Goal: Task Accomplishment & Management: Use online tool/utility

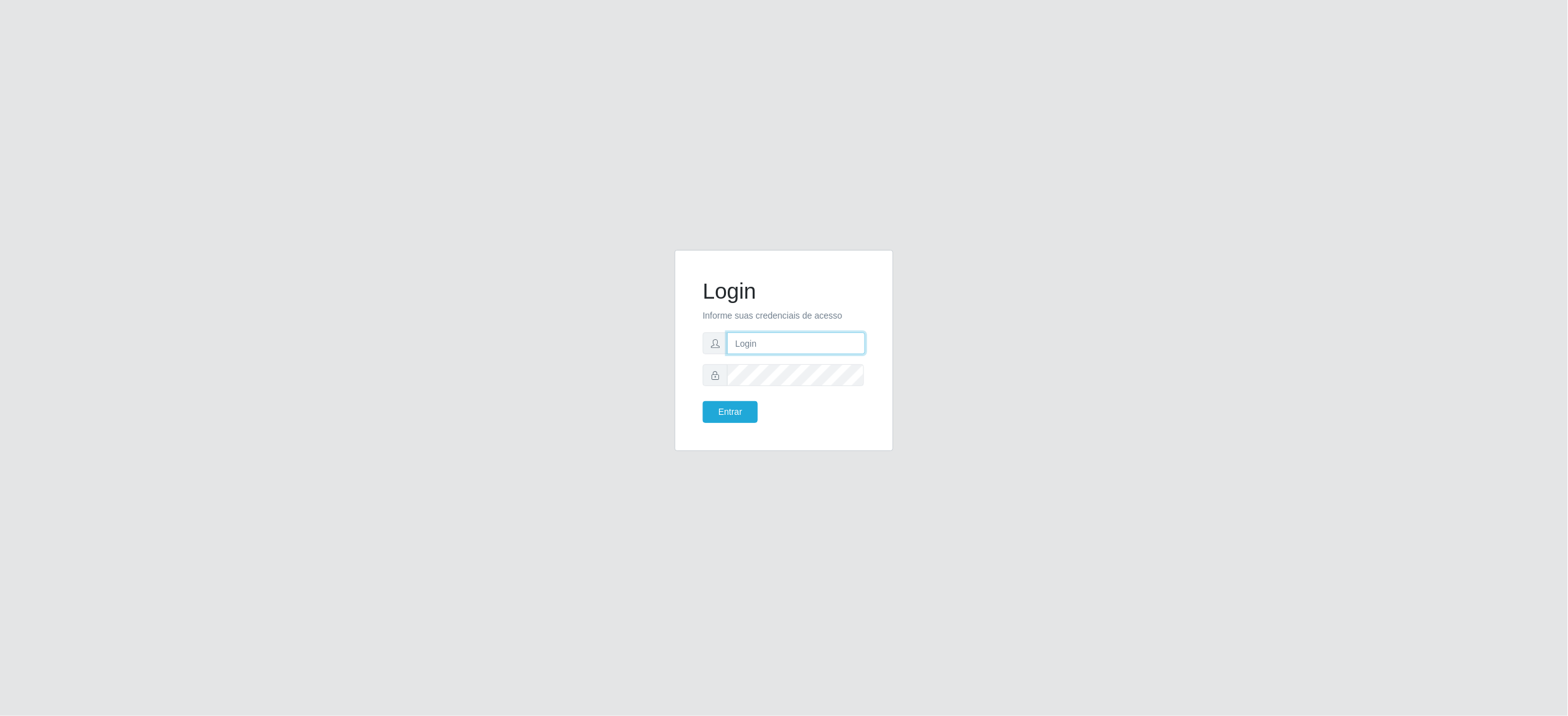
click at [777, 341] on input "text" at bounding box center [795, 343] width 138 height 22
type input "[EMAIL_ADDRESS][PERSON_NAME][DOMAIN_NAME]"
click at [703, 401] on button "Entrar" at bounding box center [730, 412] width 55 height 22
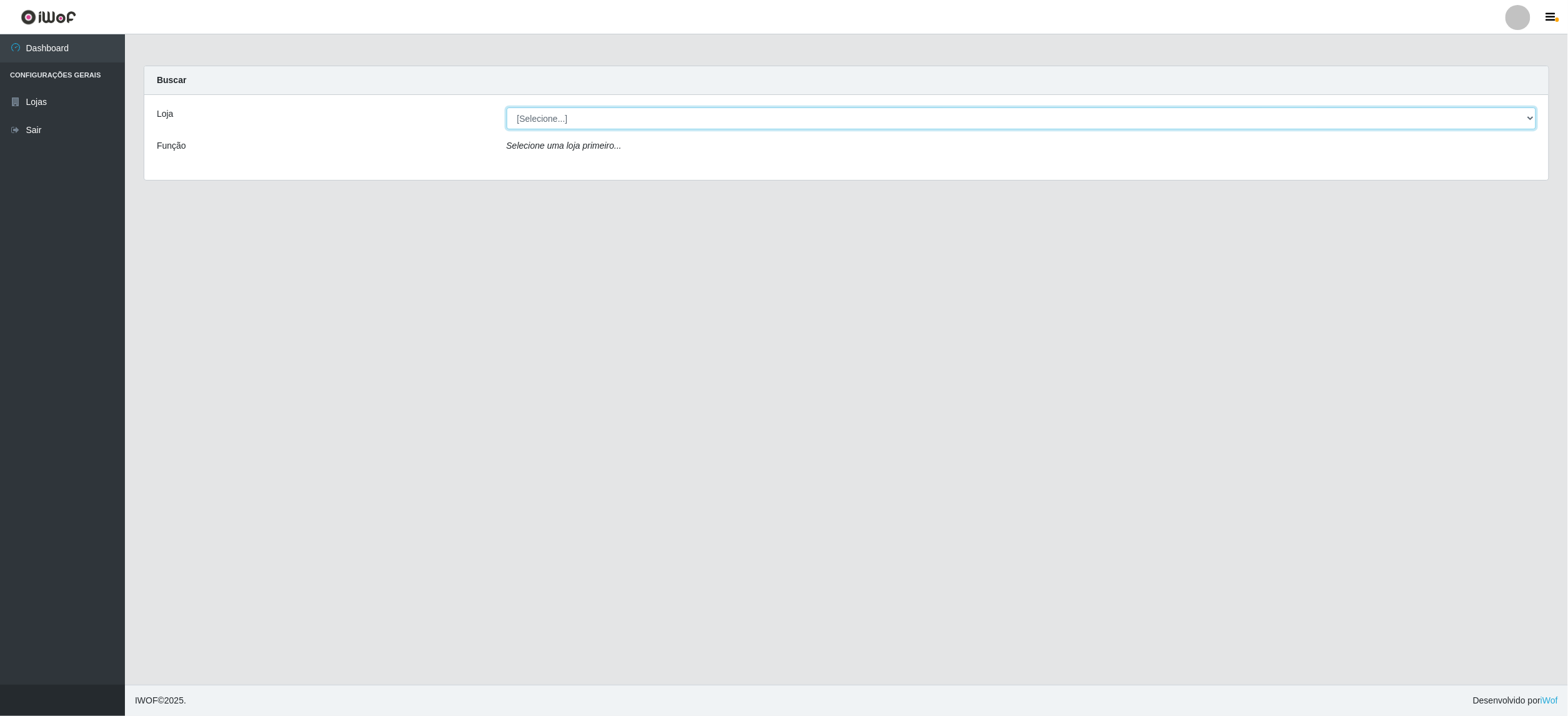
click at [635, 121] on select "[Selecione...] BomQueSó Agreste - Loja 2" at bounding box center [1021, 119] width 1030 height 22
select select "214"
click at [507, 108] on select "[Selecione...] BomQueSó Agreste - Loja 2" at bounding box center [1021, 119] width 1030 height 22
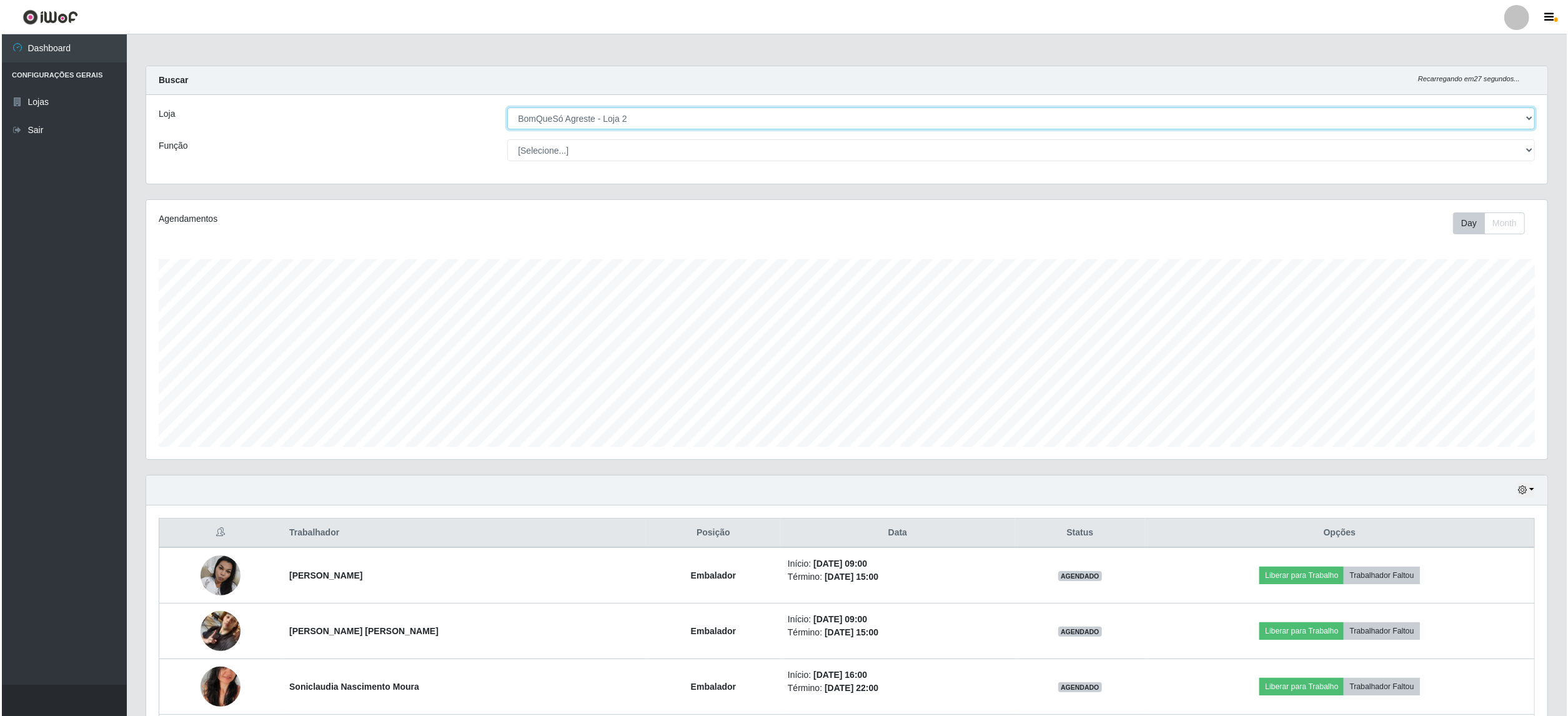
scroll to position [166, 0]
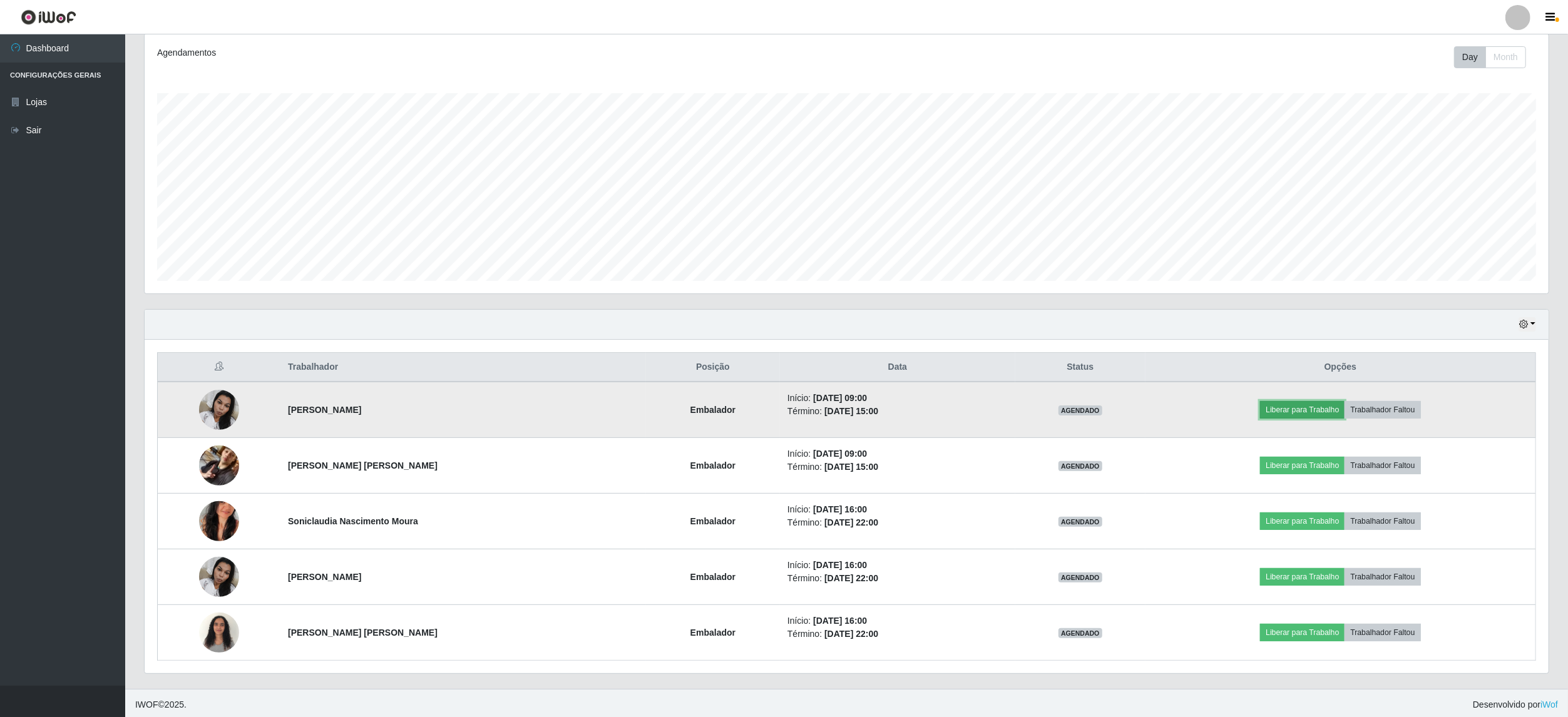
click at [1315, 407] on button "Liberar para Trabalho" at bounding box center [1302, 410] width 84 height 18
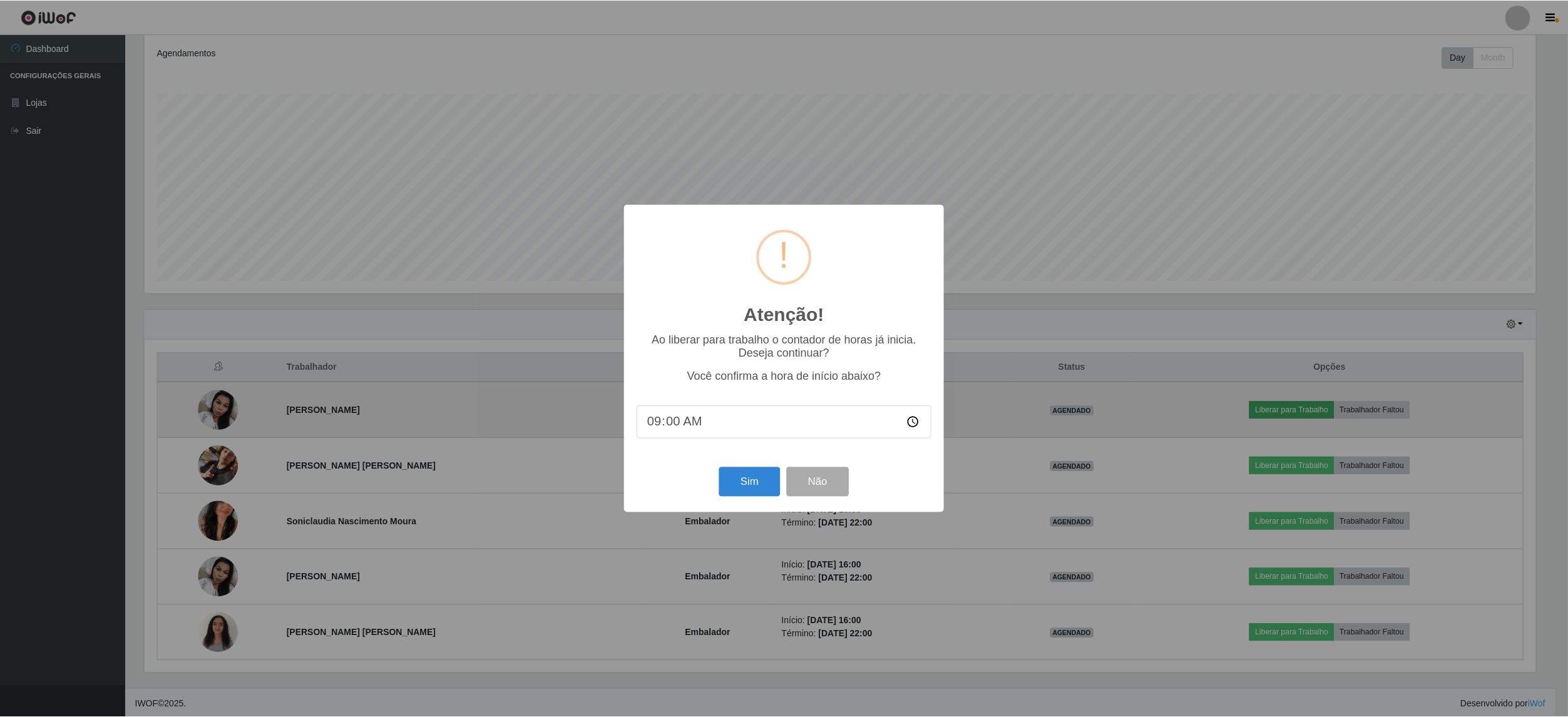
scroll to position [260, 1394]
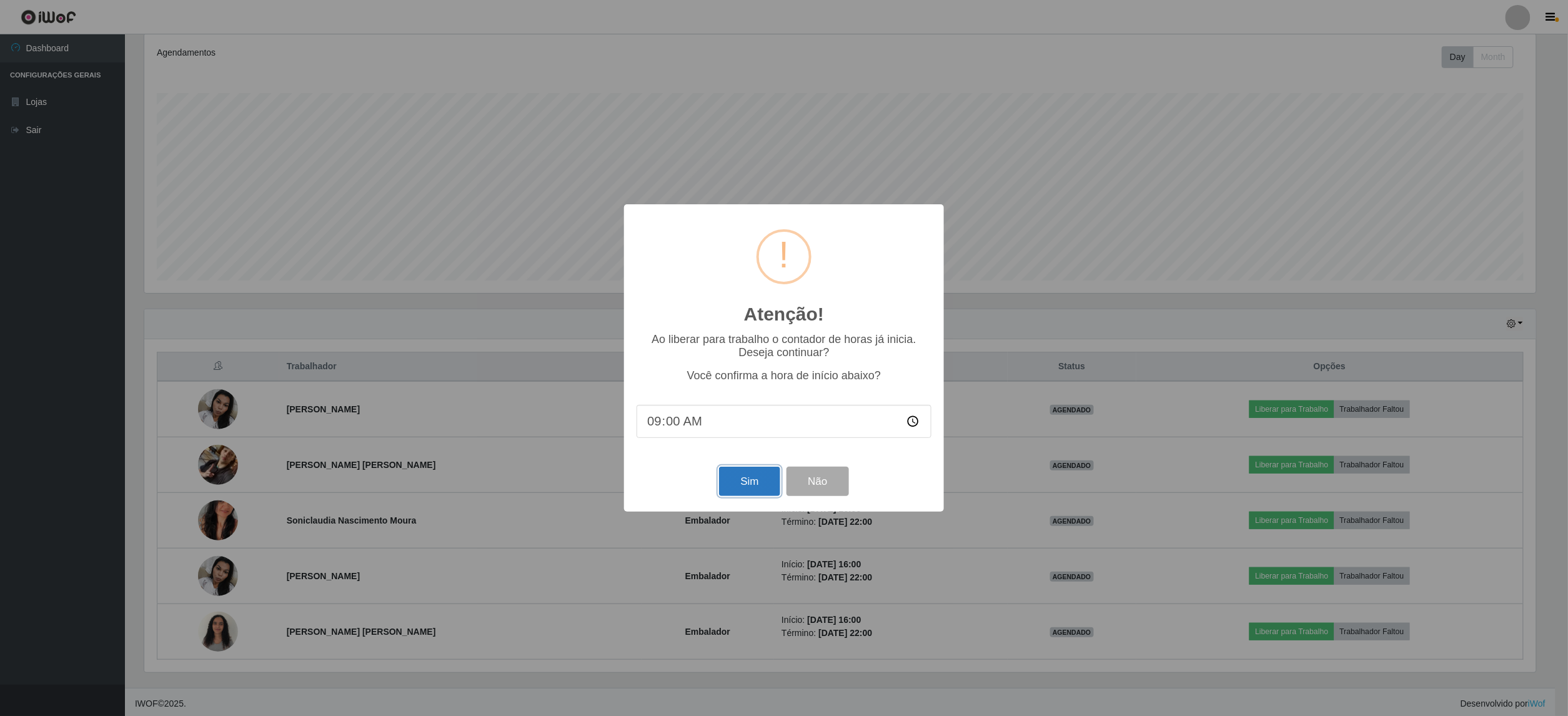
click at [760, 488] on button "Sim" at bounding box center [749, 482] width 60 height 30
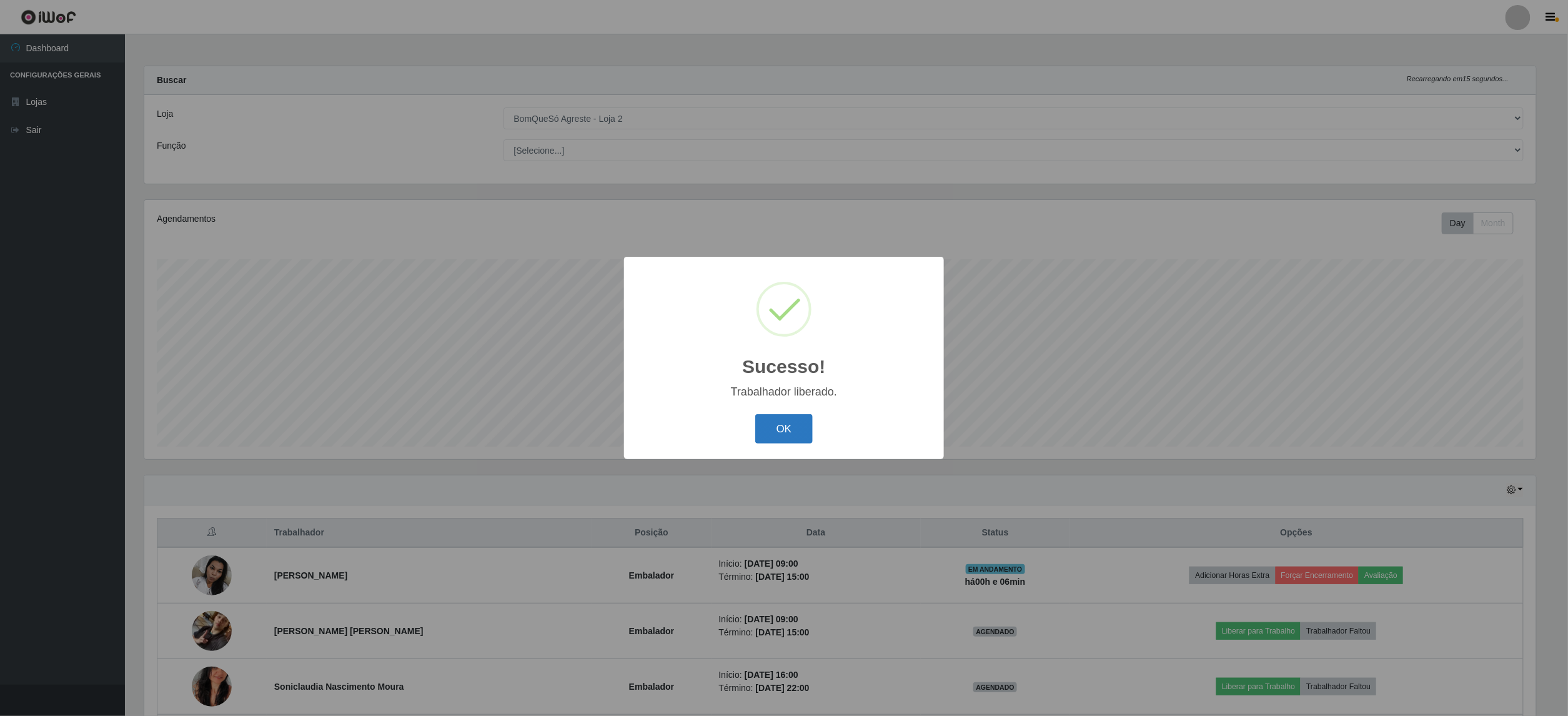
click at [783, 428] on button "OK" at bounding box center [784, 429] width 58 height 30
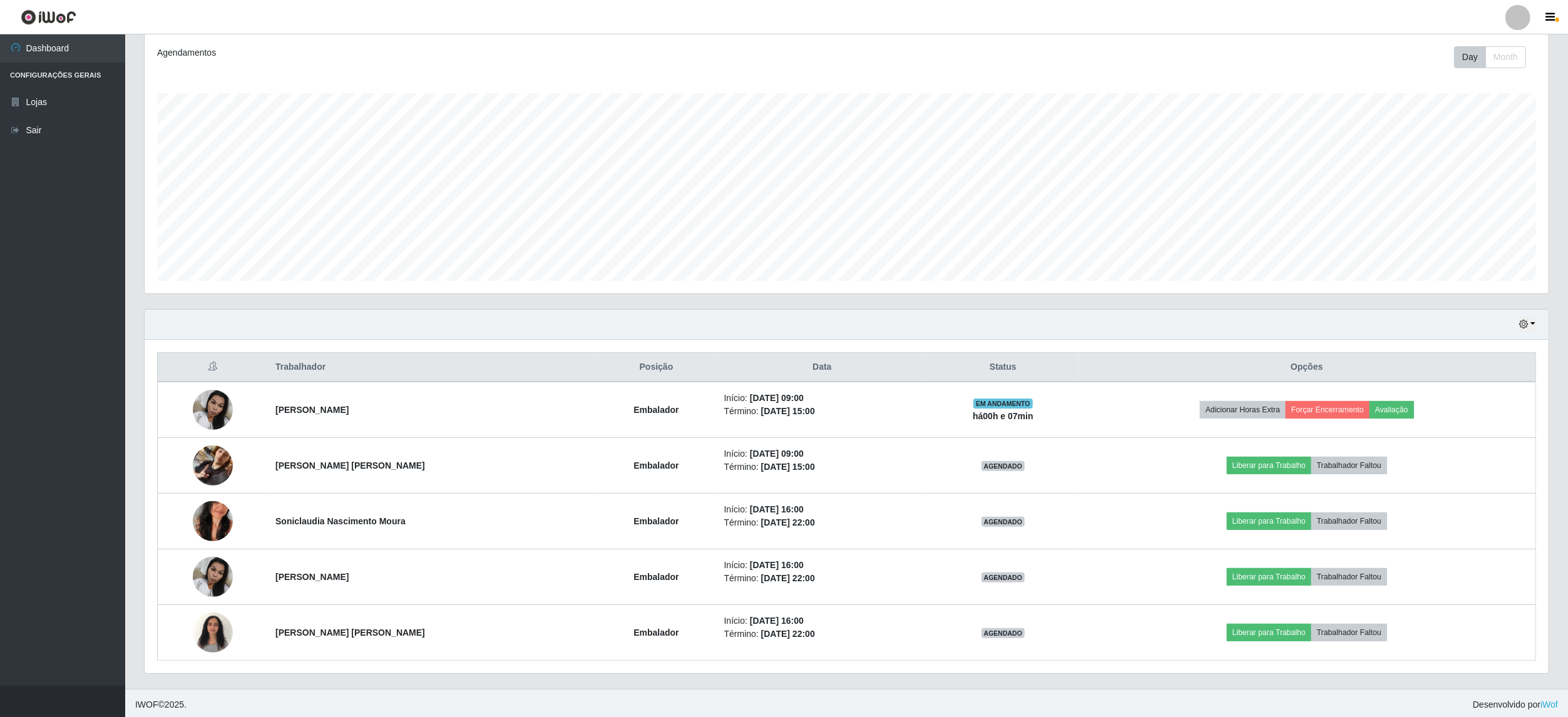
scroll to position [173, 0]
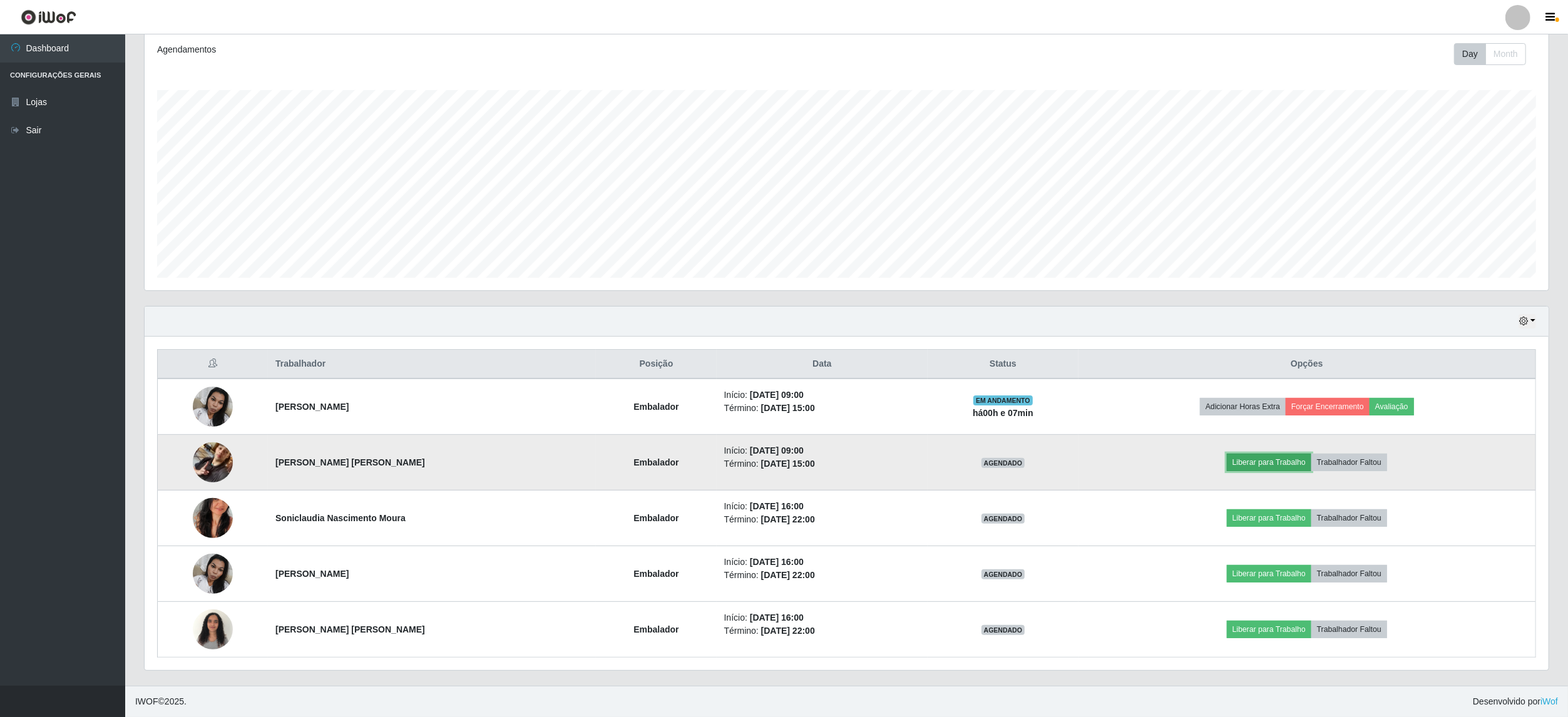
click at [1280, 461] on button "Liberar para Trabalho" at bounding box center [1269, 462] width 84 height 18
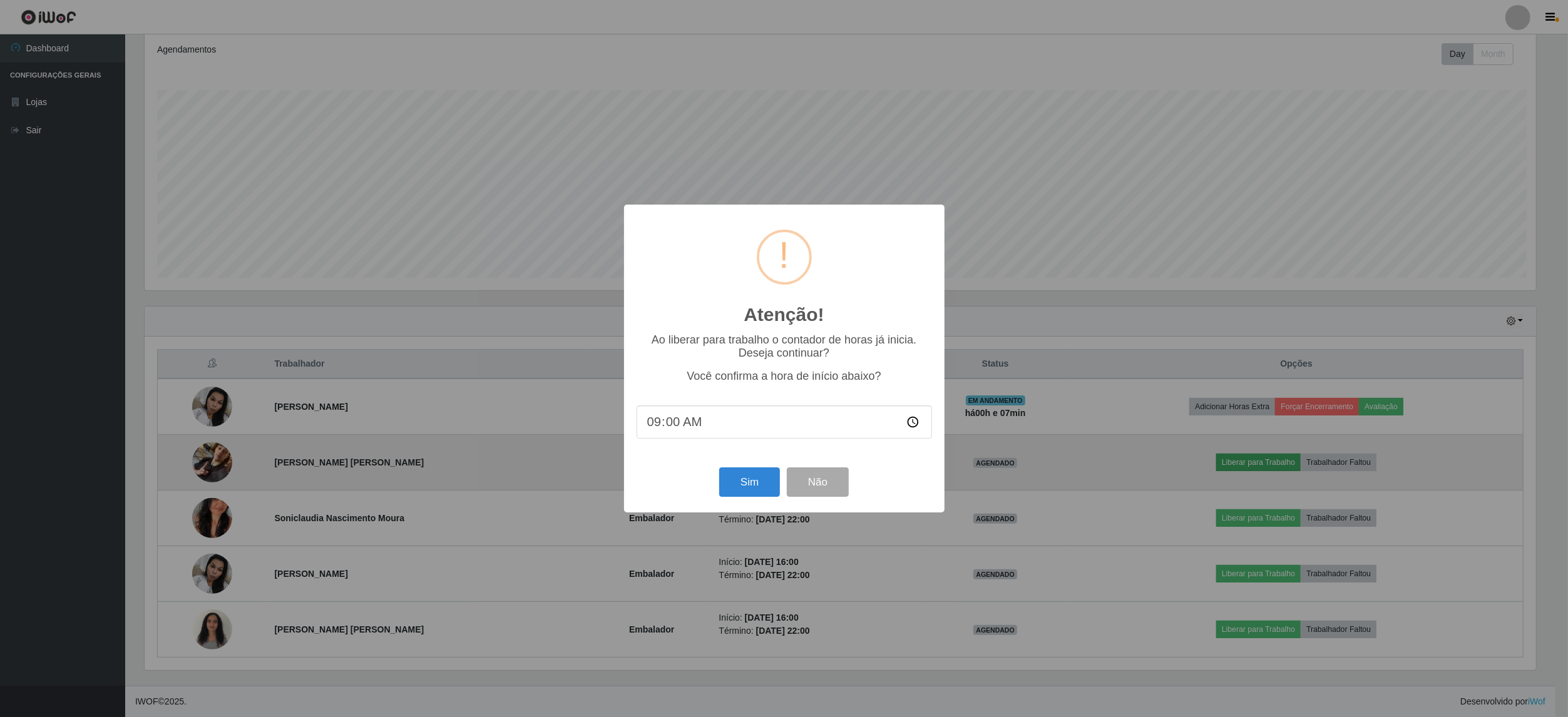
scroll to position [260, 1394]
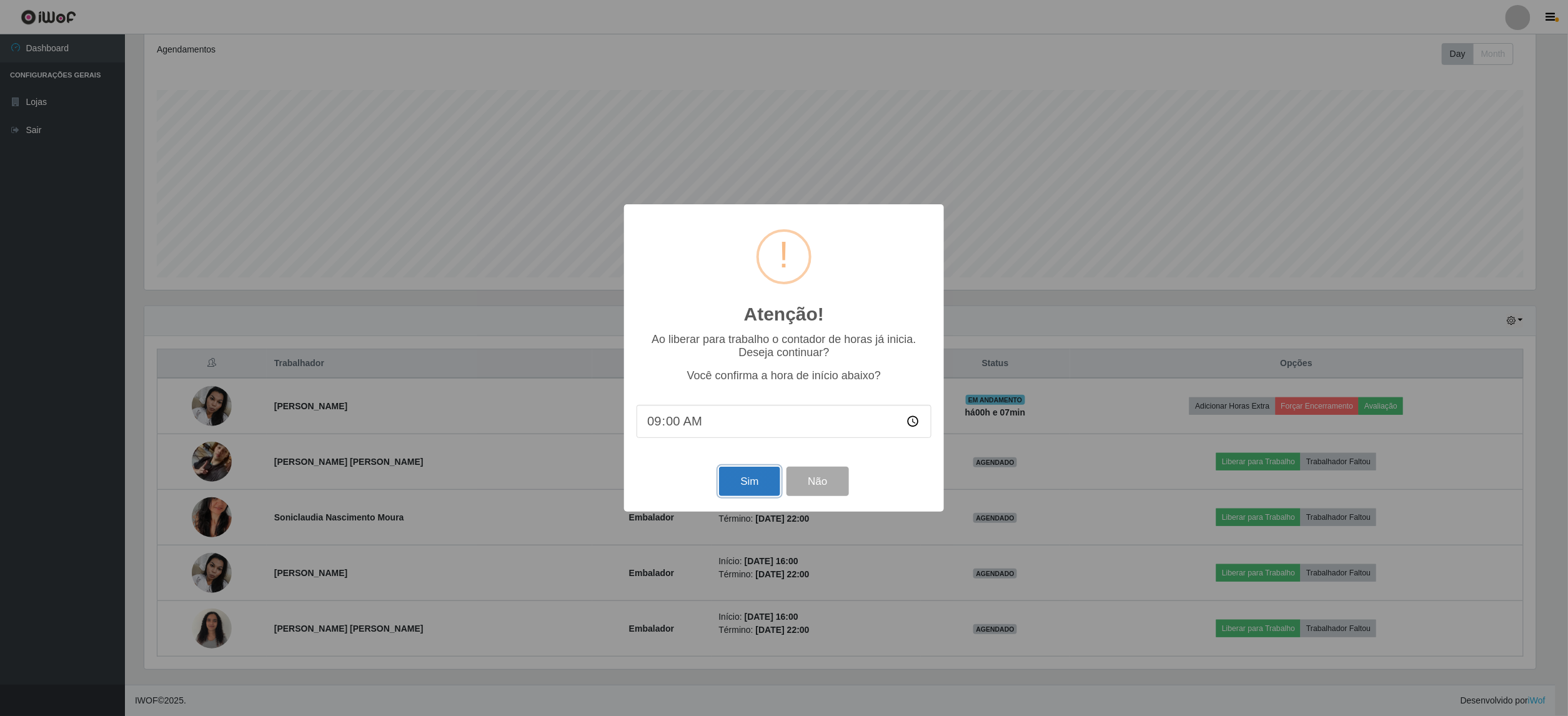
click at [743, 493] on button "Sim" at bounding box center [749, 482] width 60 height 30
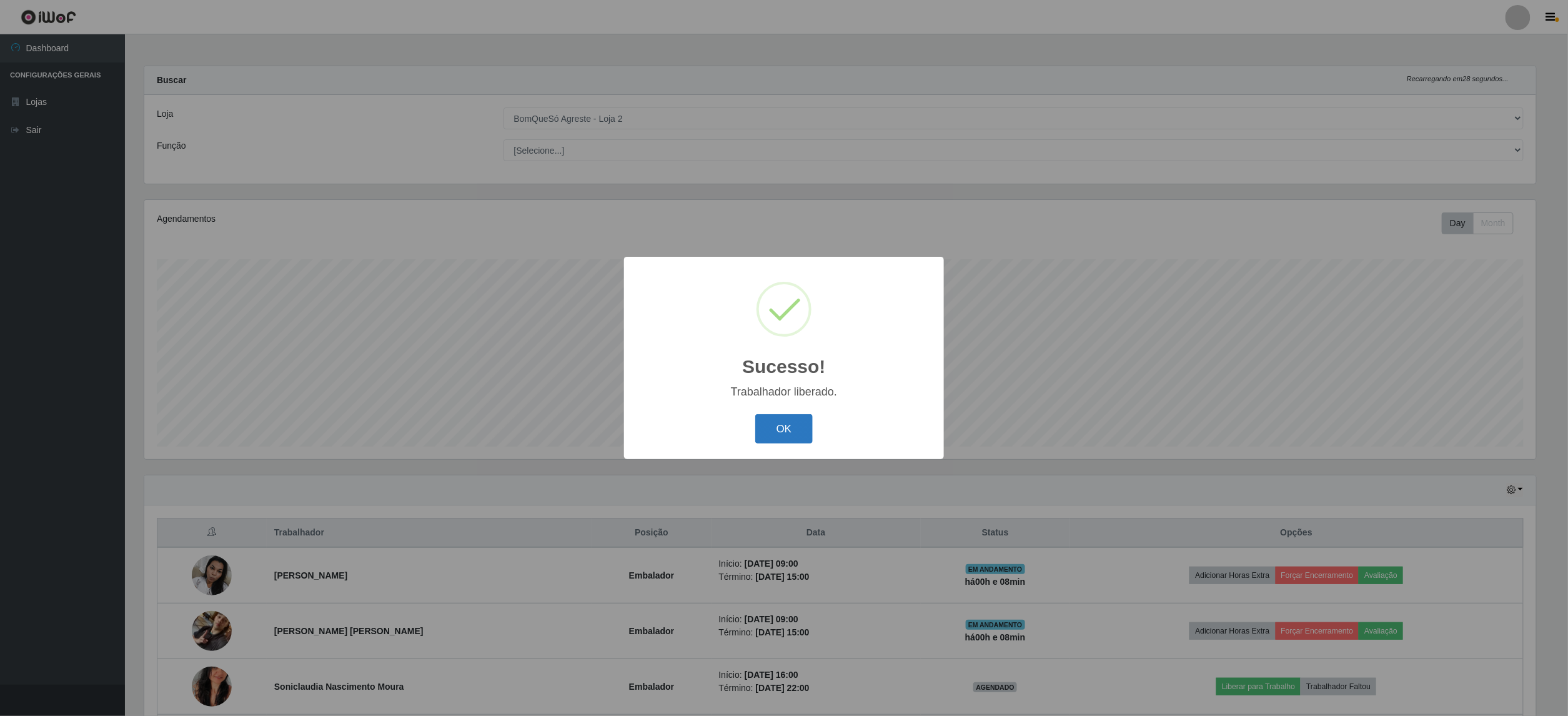
click at [785, 434] on button "OK" at bounding box center [784, 429] width 58 height 30
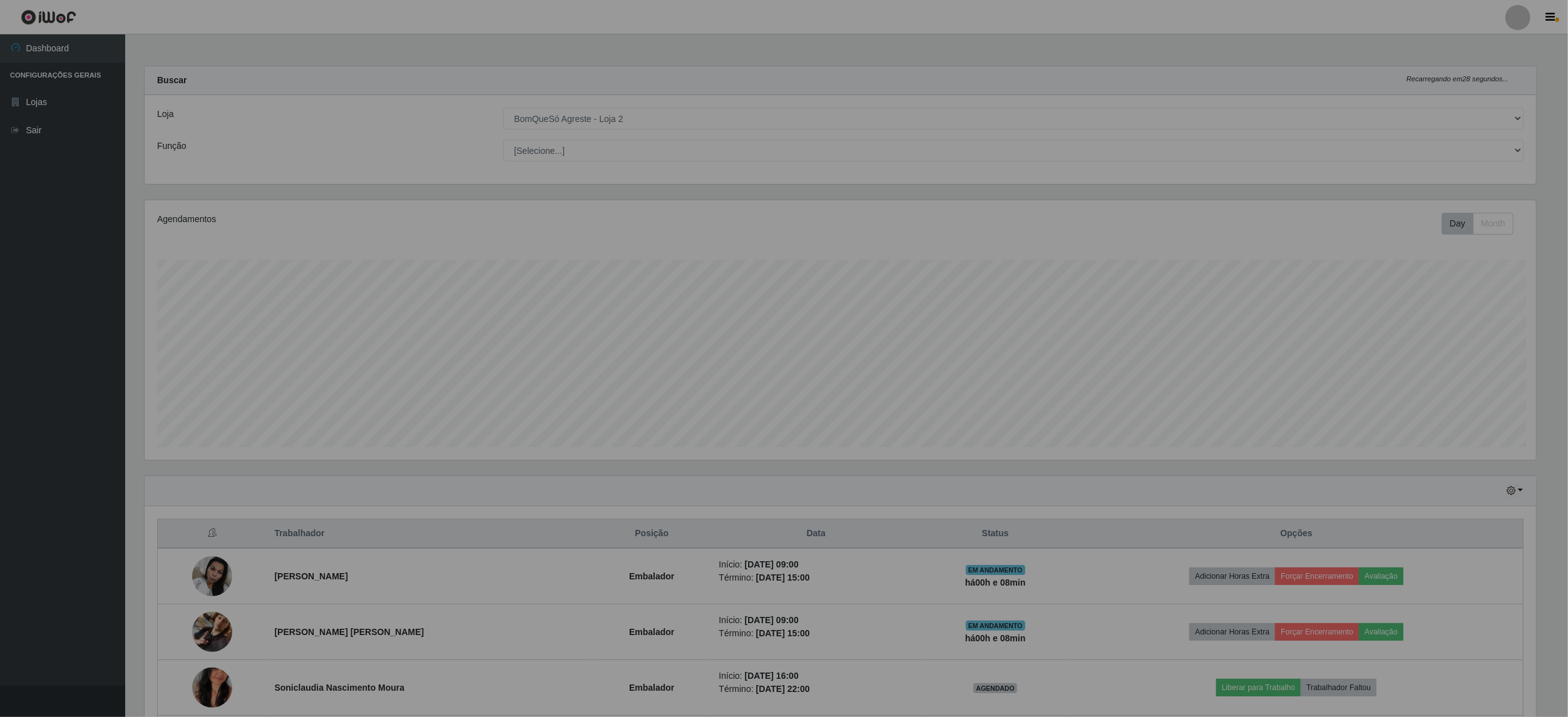
scroll to position [260, 1403]
